Goal: Find specific page/section: Find specific page/section

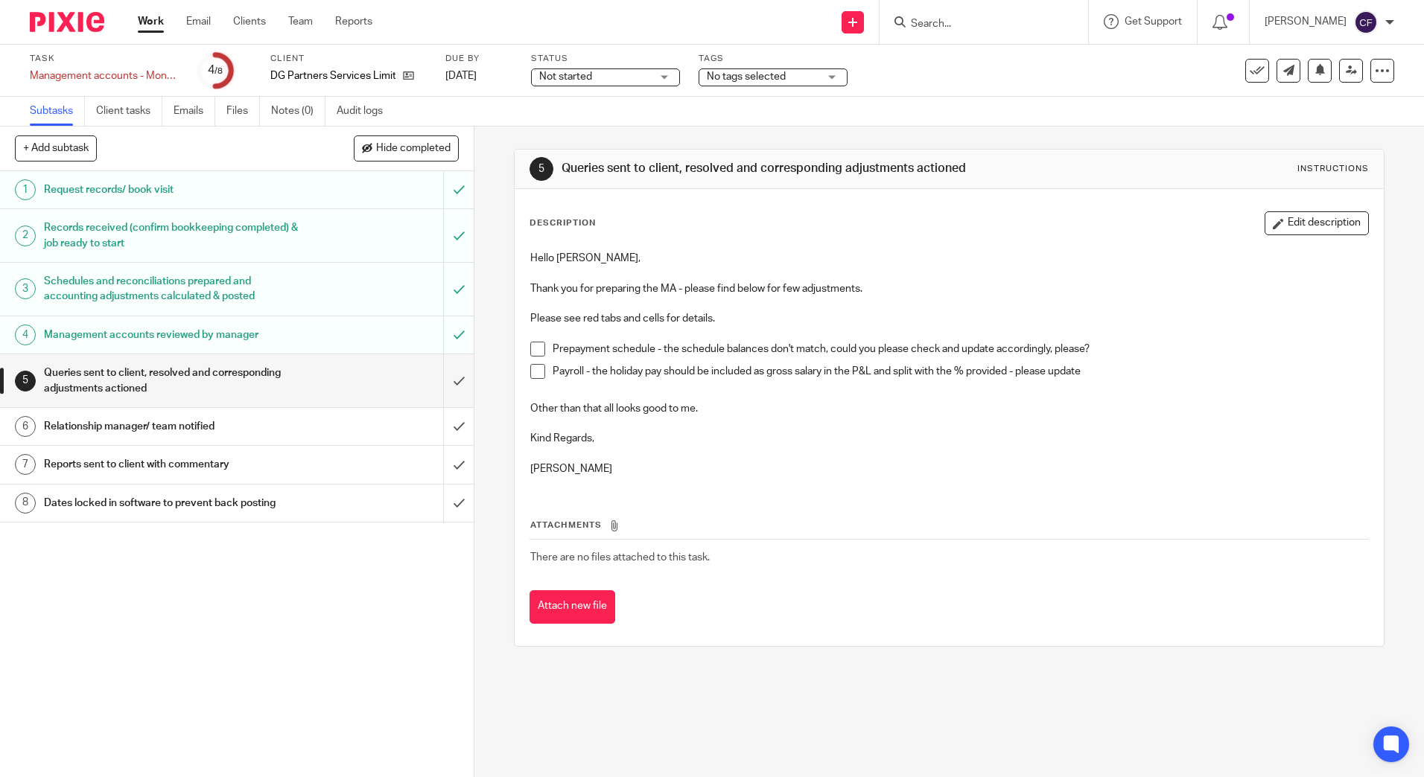
click at [544, 349] on li "Prepayment schedule - the schedule balances don't match, could you please check…" at bounding box center [948, 353] width 837 height 22
click at [530, 343] on span at bounding box center [537, 349] width 15 height 15
click at [530, 372] on span at bounding box center [537, 371] width 15 height 15
drag, startPoint x: 454, startPoint y: 378, endPoint x: 454, endPoint y: 391, distance: 12.7
click at [454, 378] on input "submit" at bounding box center [237, 380] width 474 height 53
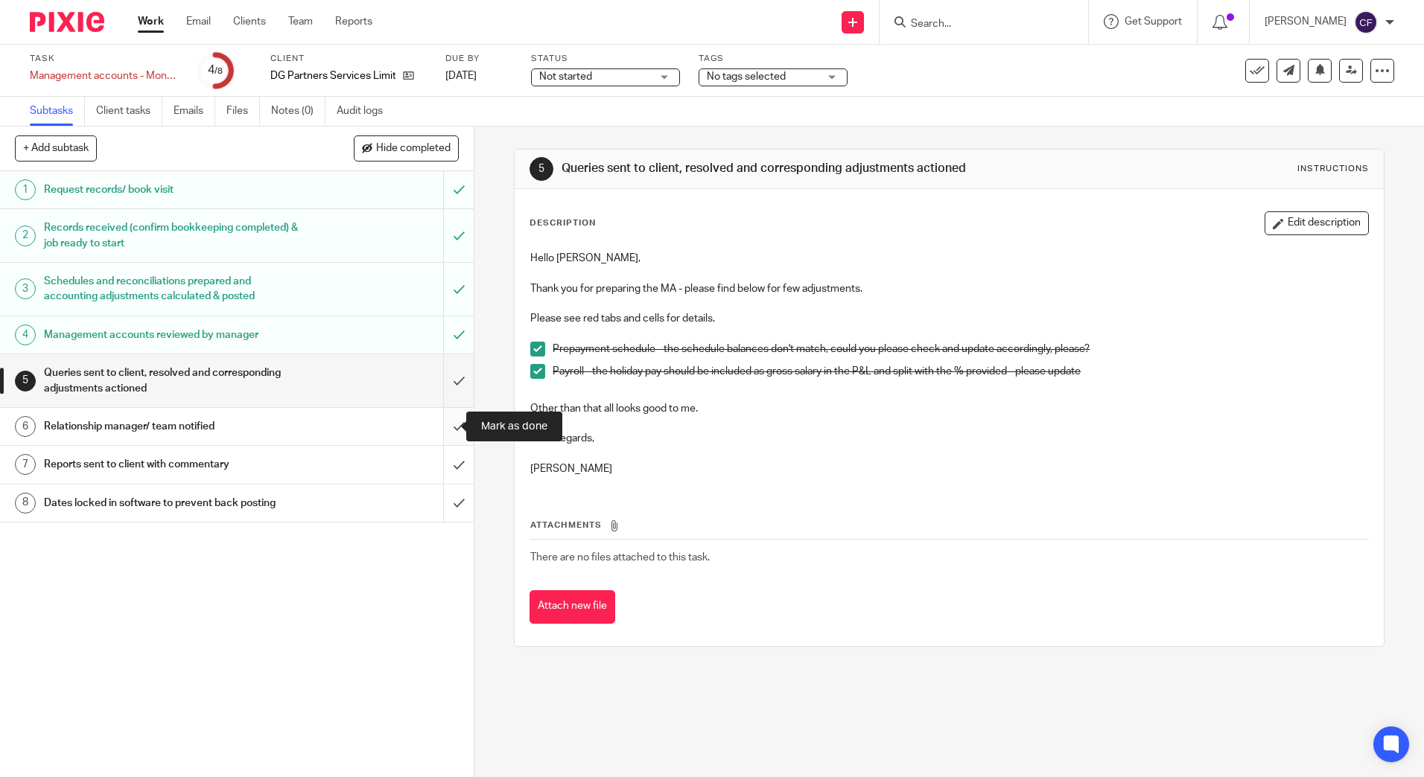
click at [446, 429] on input "submit" at bounding box center [237, 426] width 474 height 37
click at [450, 467] on input "submit" at bounding box center [237, 464] width 474 height 37
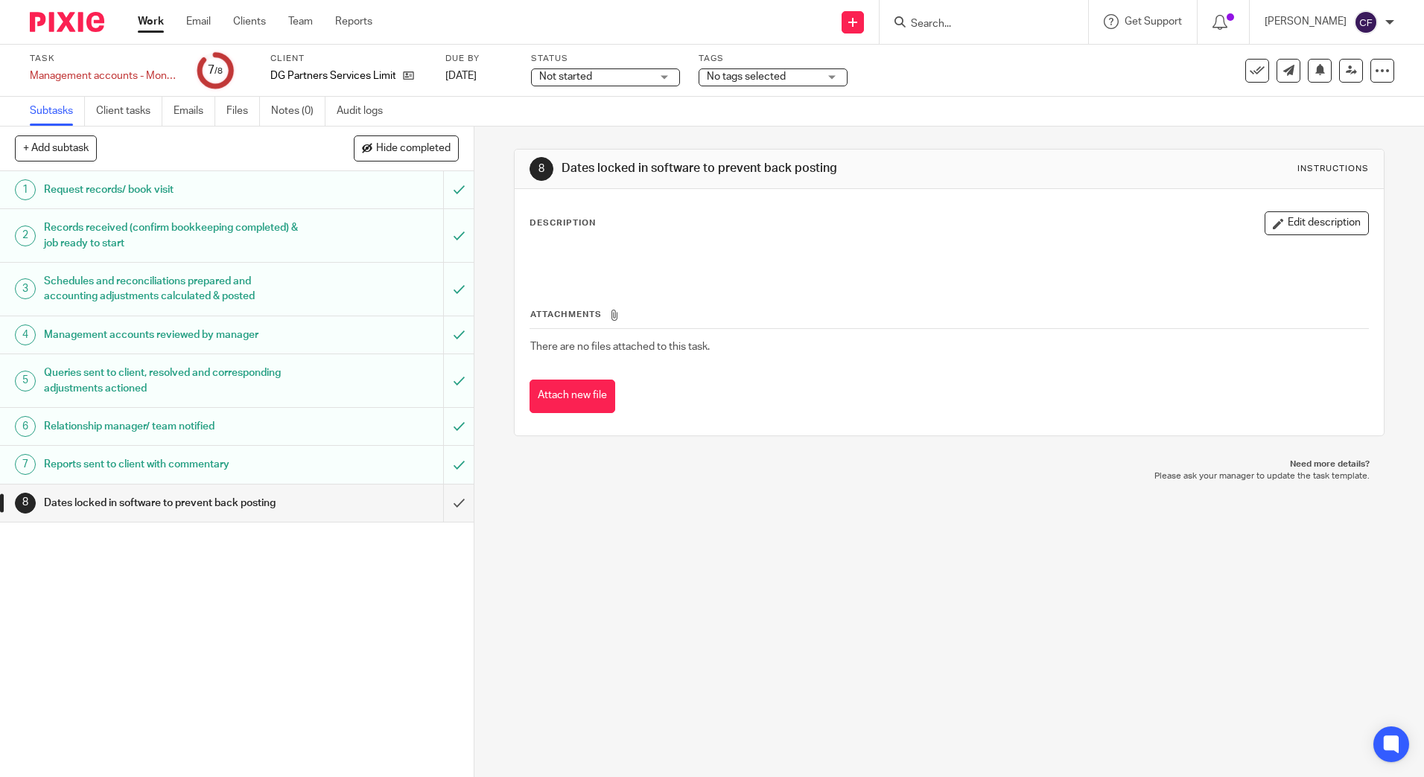
click at [935, 25] on input "Search" at bounding box center [976, 24] width 134 height 13
type input "dg"
click at [991, 61] on link at bounding box center [998, 58] width 185 height 22
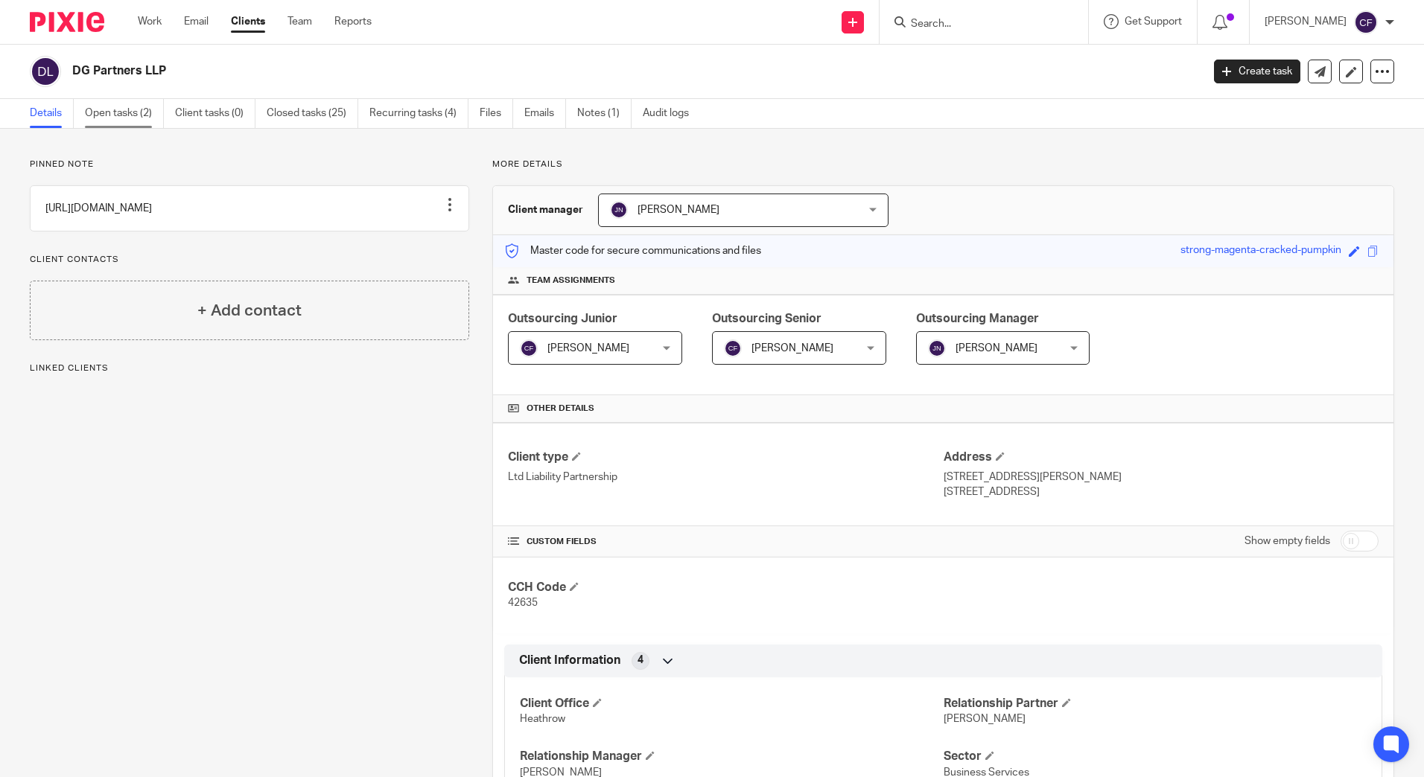
click at [142, 107] on link "Open tasks (2)" at bounding box center [124, 113] width 79 height 29
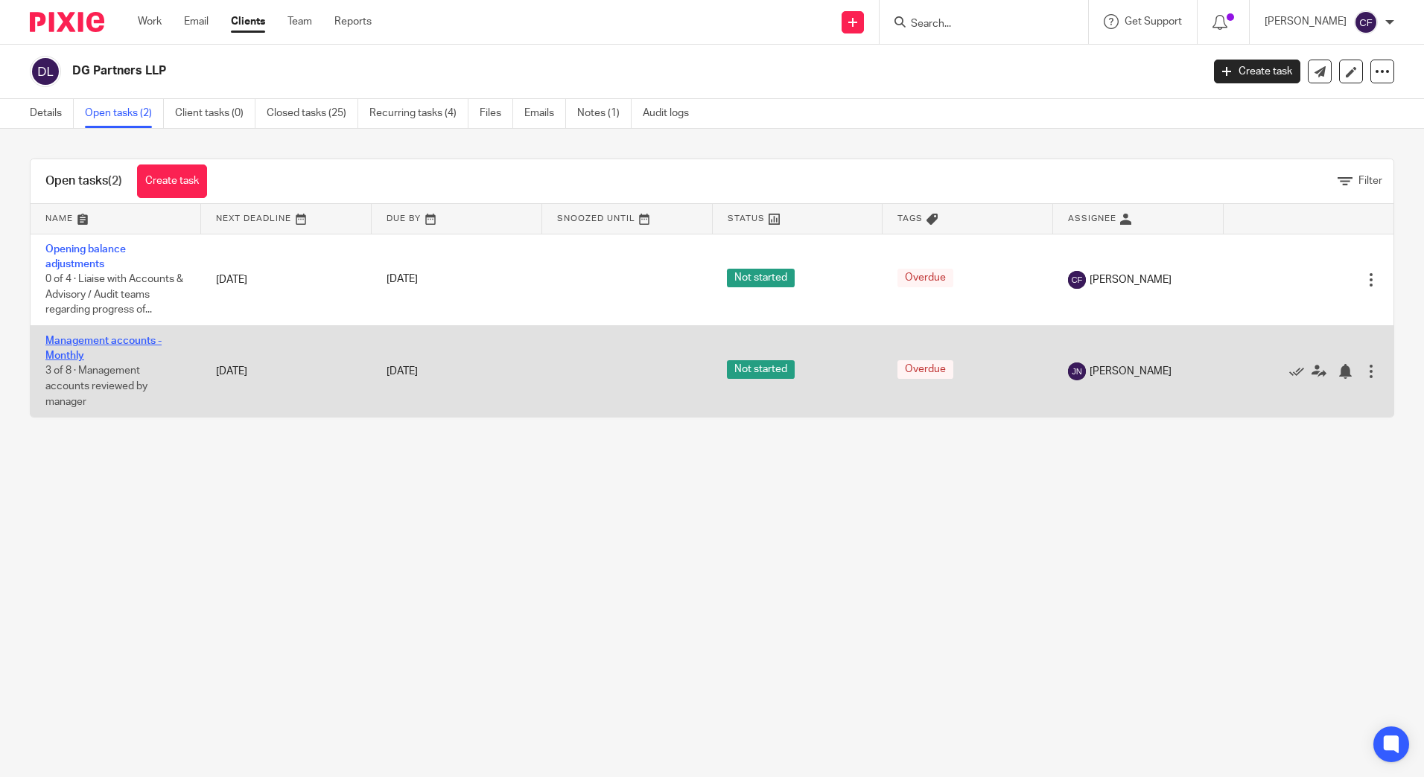
click at [86, 343] on link "Management accounts - Monthly" at bounding box center [103, 348] width 116 height 25
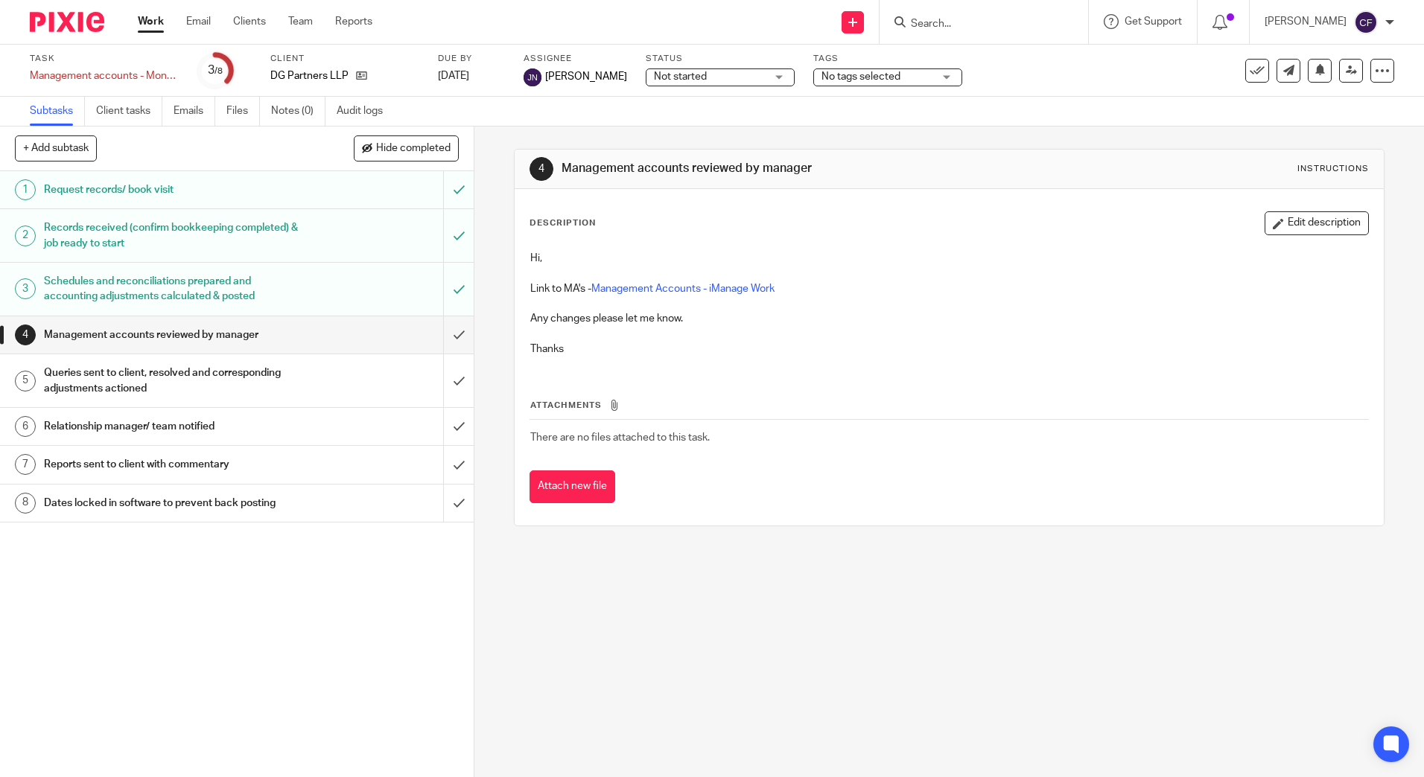
click at [118, 372] on h1 "Queries sent to client, resolved and corresponding adjustments actioned" at bounding box center [172, 381] width 256 height 38
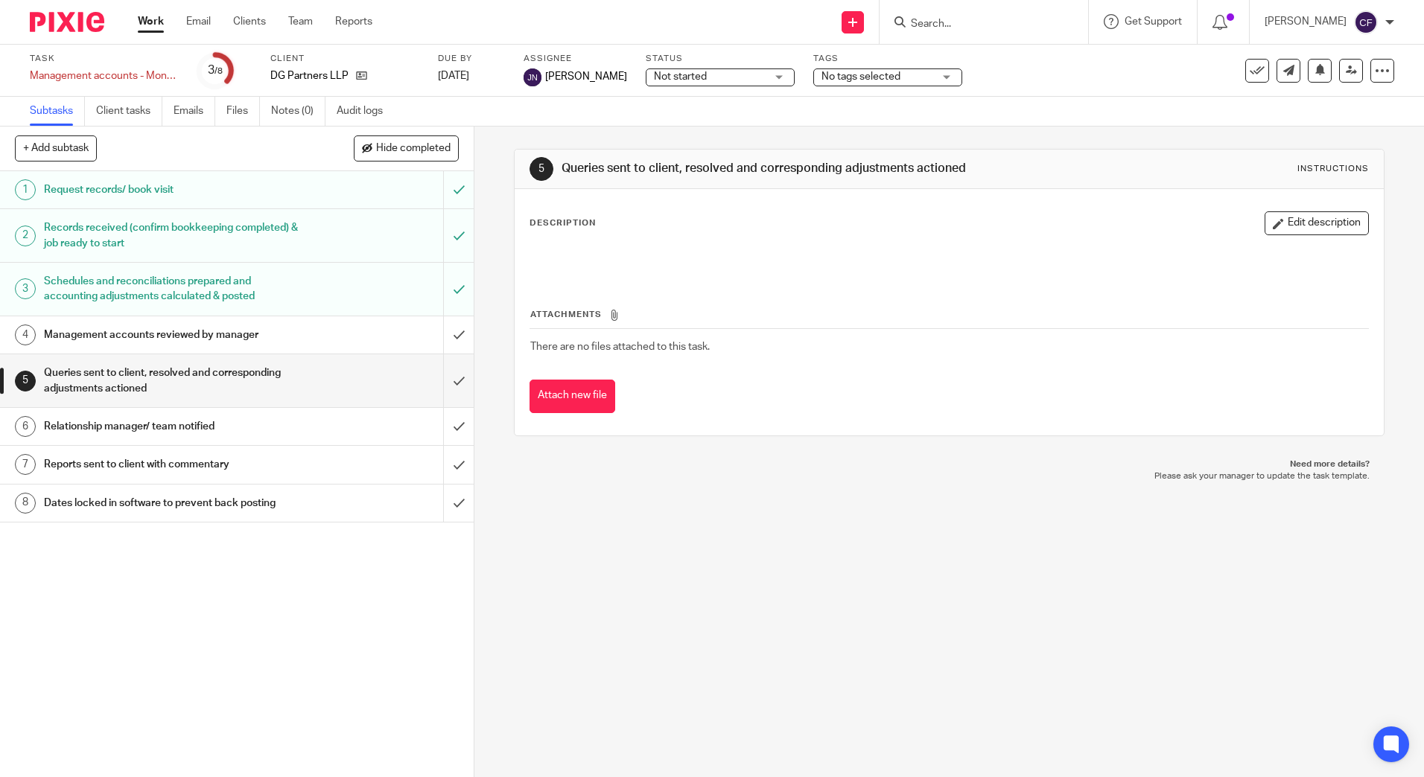
click at [953, 31] on input "Search" at bounding box center [976, 24] width 134 height 13
type input "bh-dg"
click at [987, 43] on div "BH-DG Systematic Trading LLP" at bounding box center [1021, 58] width 255 height 46
click at [990, 55] on link at bounding box center [1022, 58] width 232 height 22
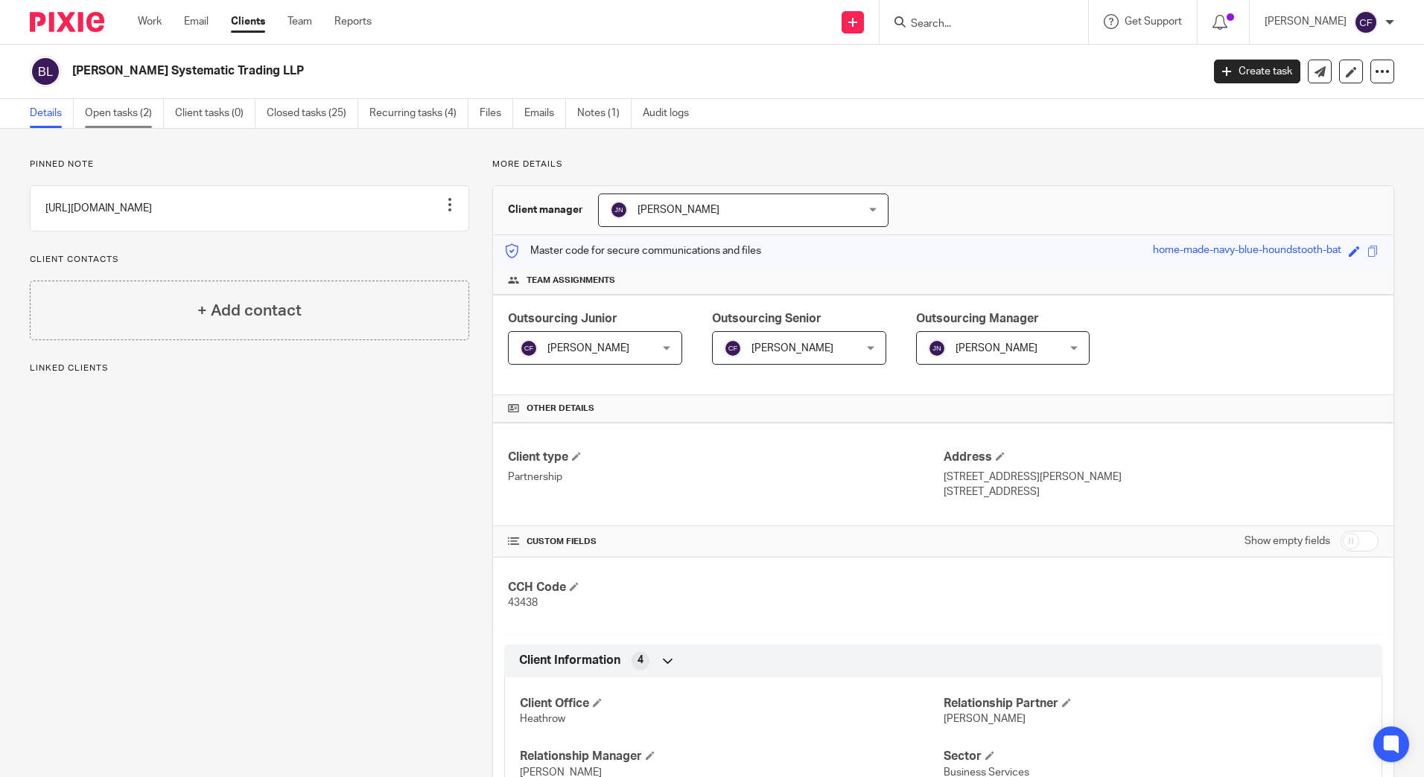
click at [134, 109] on link "Open tasks (2)" at bounding box center [124, 113] width 79 height 29
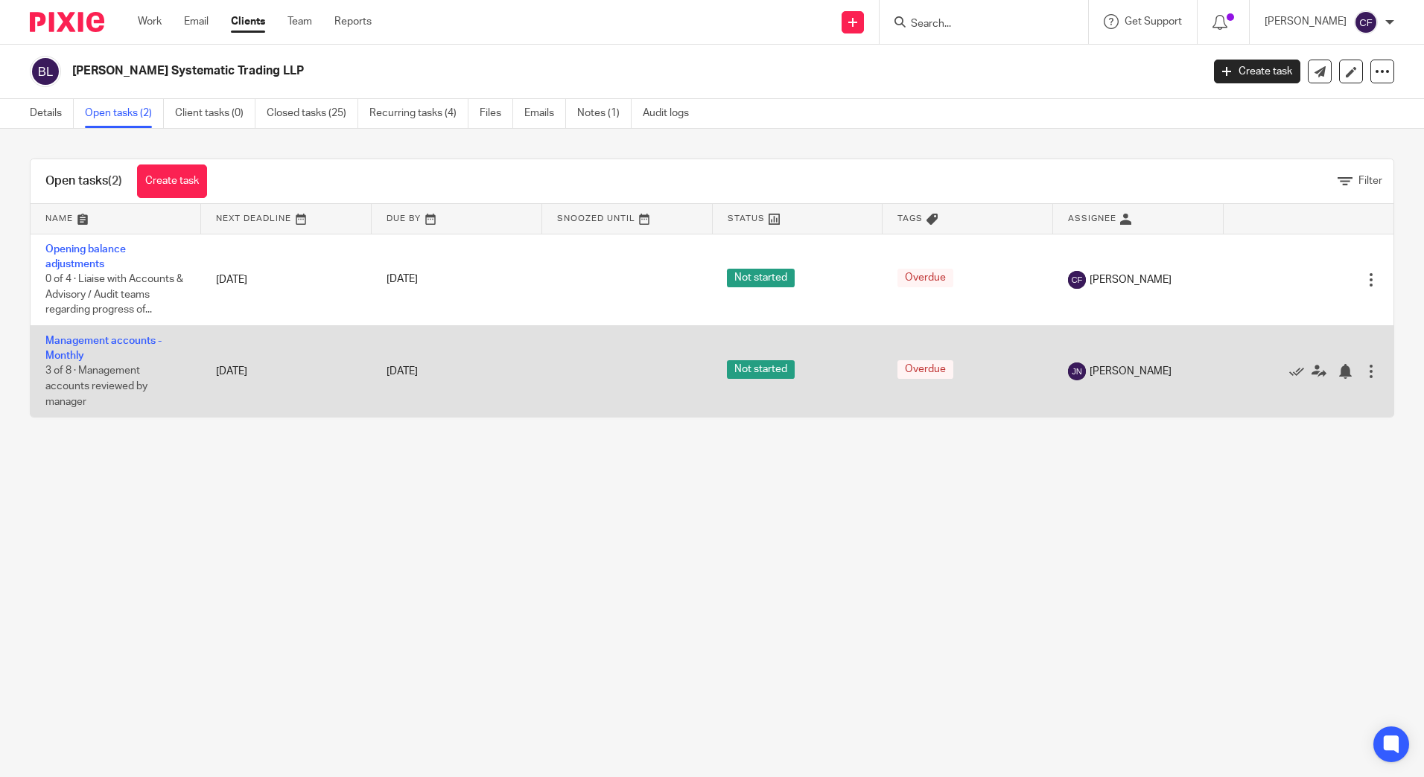
click at [78, 363] on td "Management accounts - Monthly 3 of 8 · Management accounts reviewed by manager" at bounding box center [116, 371] width 171 height 92
